Goal: Task Accomplishment & Management: Manage account settings

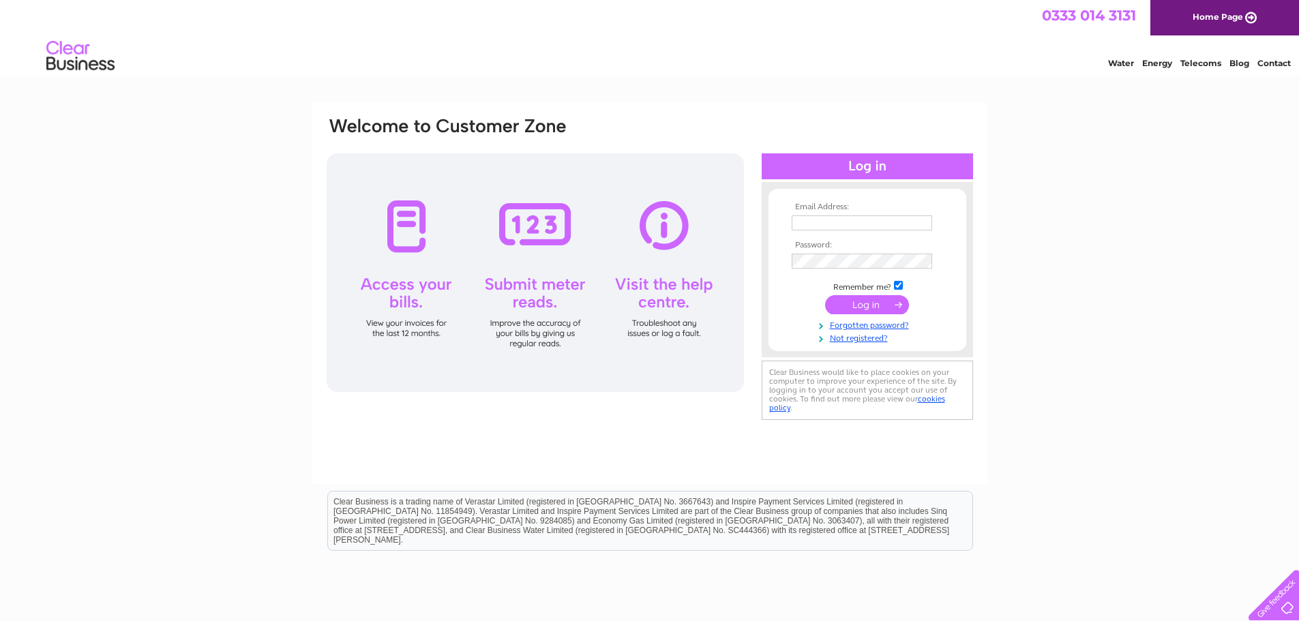
click at [851, 214] on td at bounding box center [867, 223] width 158 height 22
click at [851, 215] on input "text" at bounding box center [862, 222] width 140 height 15
type input "Ruth.Rayner@microtech-group.co.uk"
click at [892, 272] on tbody "Email Address: Ruth.Rayner@microtech-group.co.uk Password: Remember me? Forgott…" at bounding box center [867, 273] width 158 height 142
click at [888, 292] on td "Remember me?" at bounding box center [867, 287] width 158 height 14
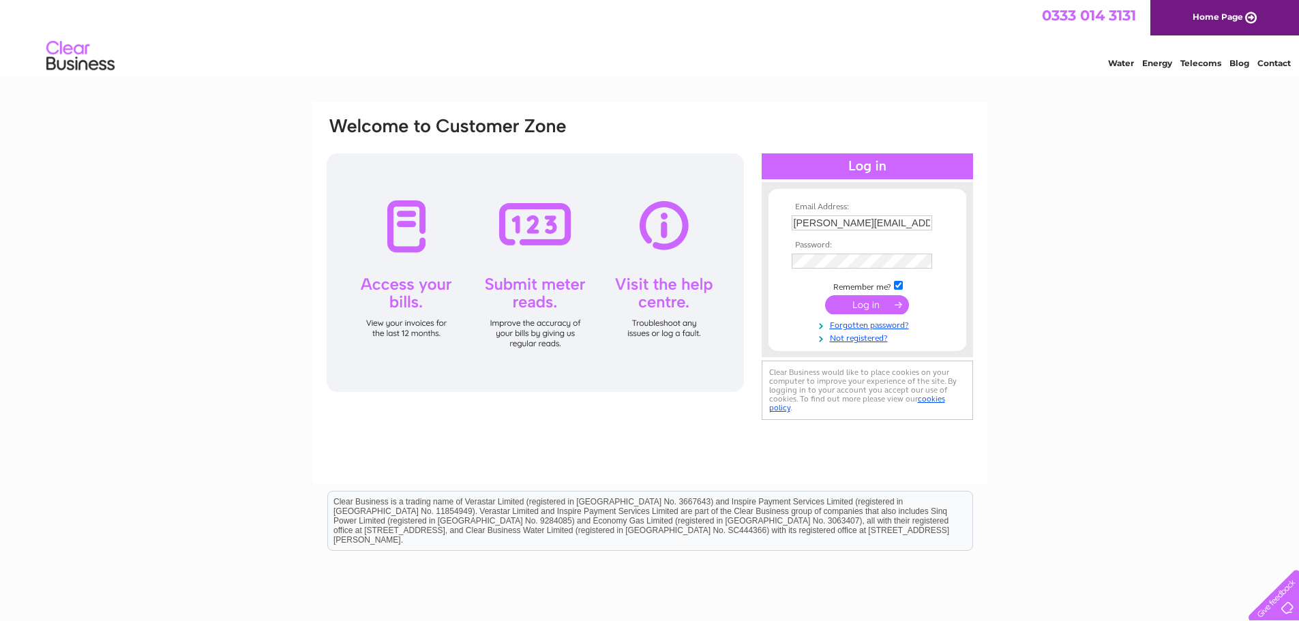
click at [888, 301] on input "submit" at bounding box center [867, 304] width 84 height 19
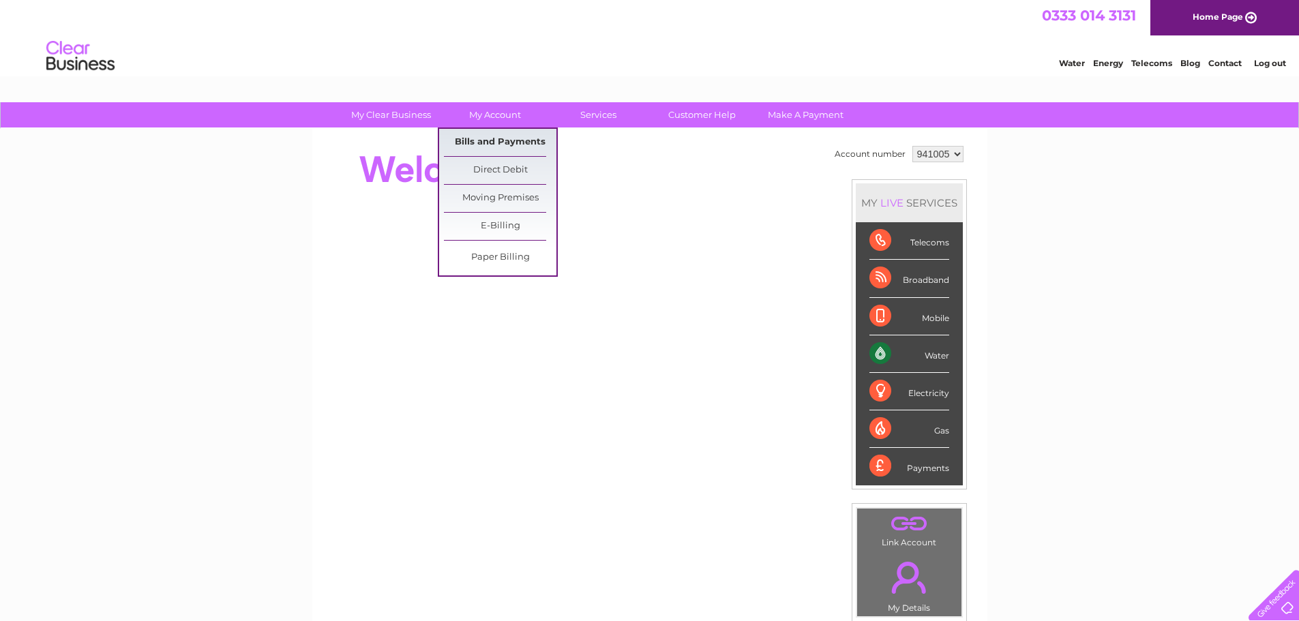
click at [498, 134] on link "Bills and Payments" at bounding box center [500, 142] width 112 height 27
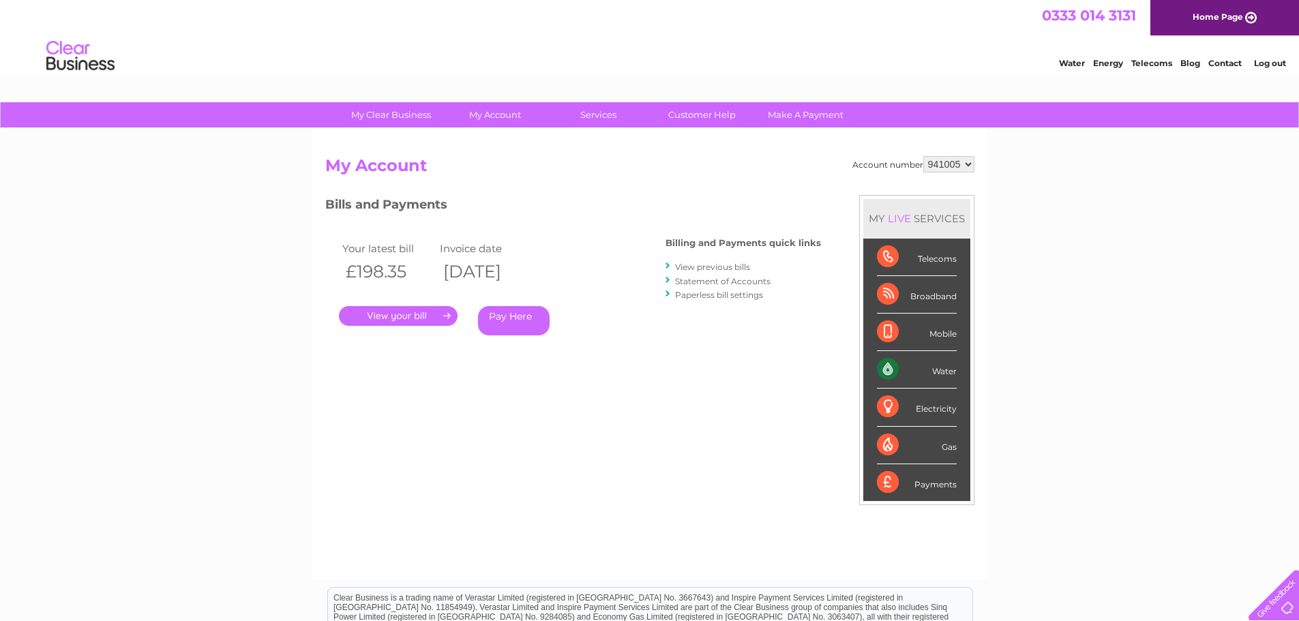
click at [425, 312] on link "." at bounding box center [398, 316] width 119 height 20
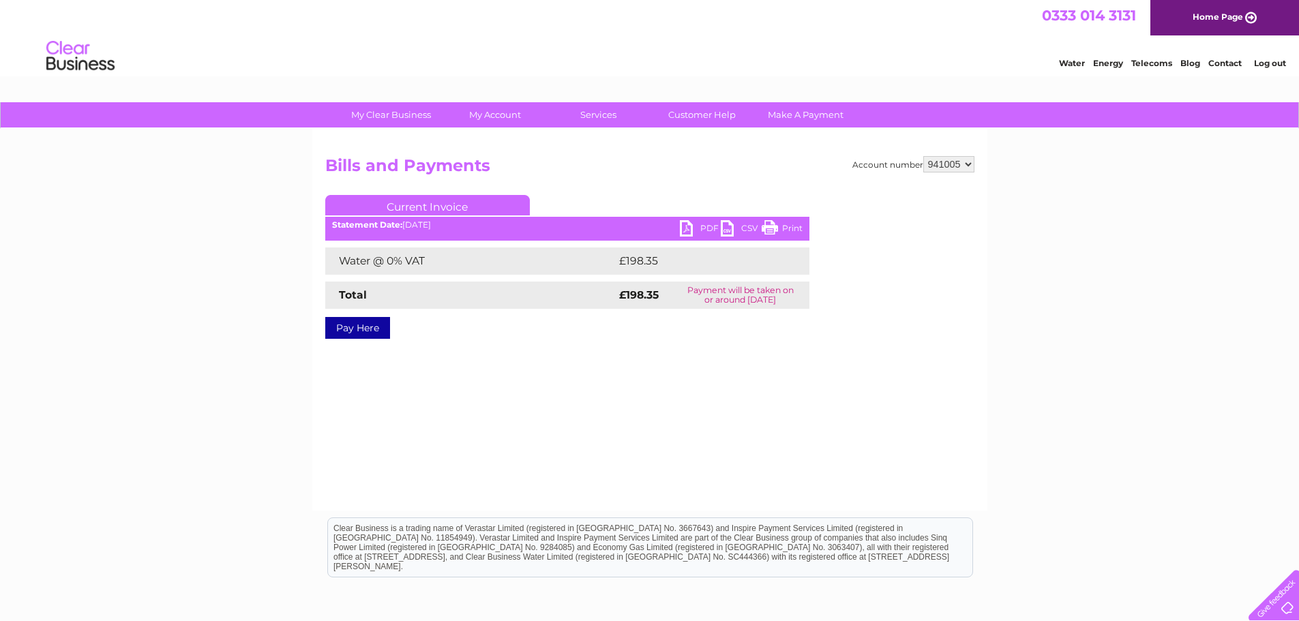
click at [683, 230] on link "PDF" at bounding box center [700, 230] width 41 height 20
click at [967, 164] on select "941005 947194" at bounding box center [948, 164] width 51 height 16
select select "947194"
click at [923, 156] on select "941005 947194" at bounding box center [948, 164] width 51 height 16
click at [689, 229] on link "PDF" at bounding box center [700, 230] width 41 height 20
